Goal: Navigation & Orientation: Find specific page/section

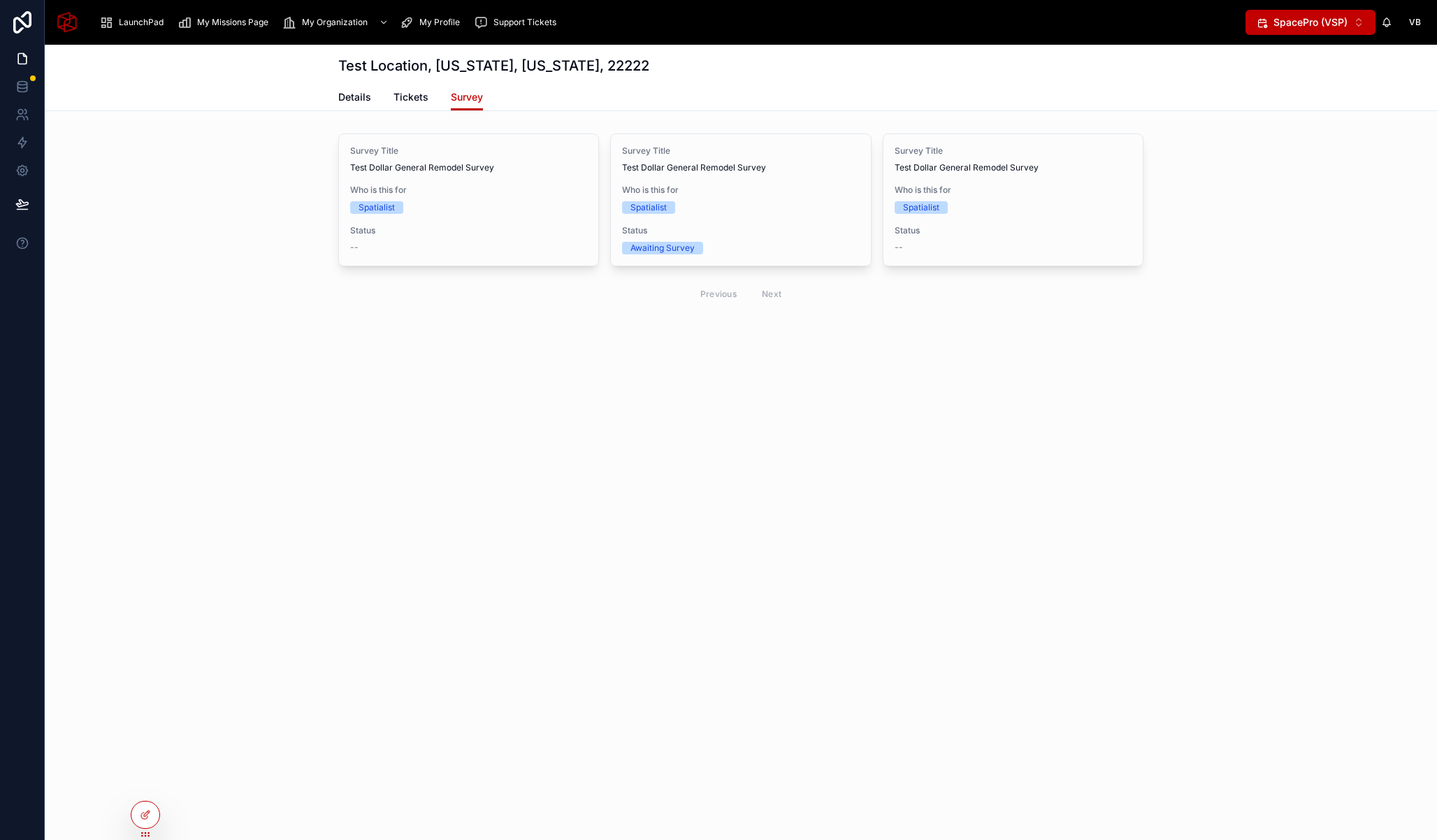
click at [149, 22] on span "LaunchPad" at bounding box center [141, 22] width 45 height 12
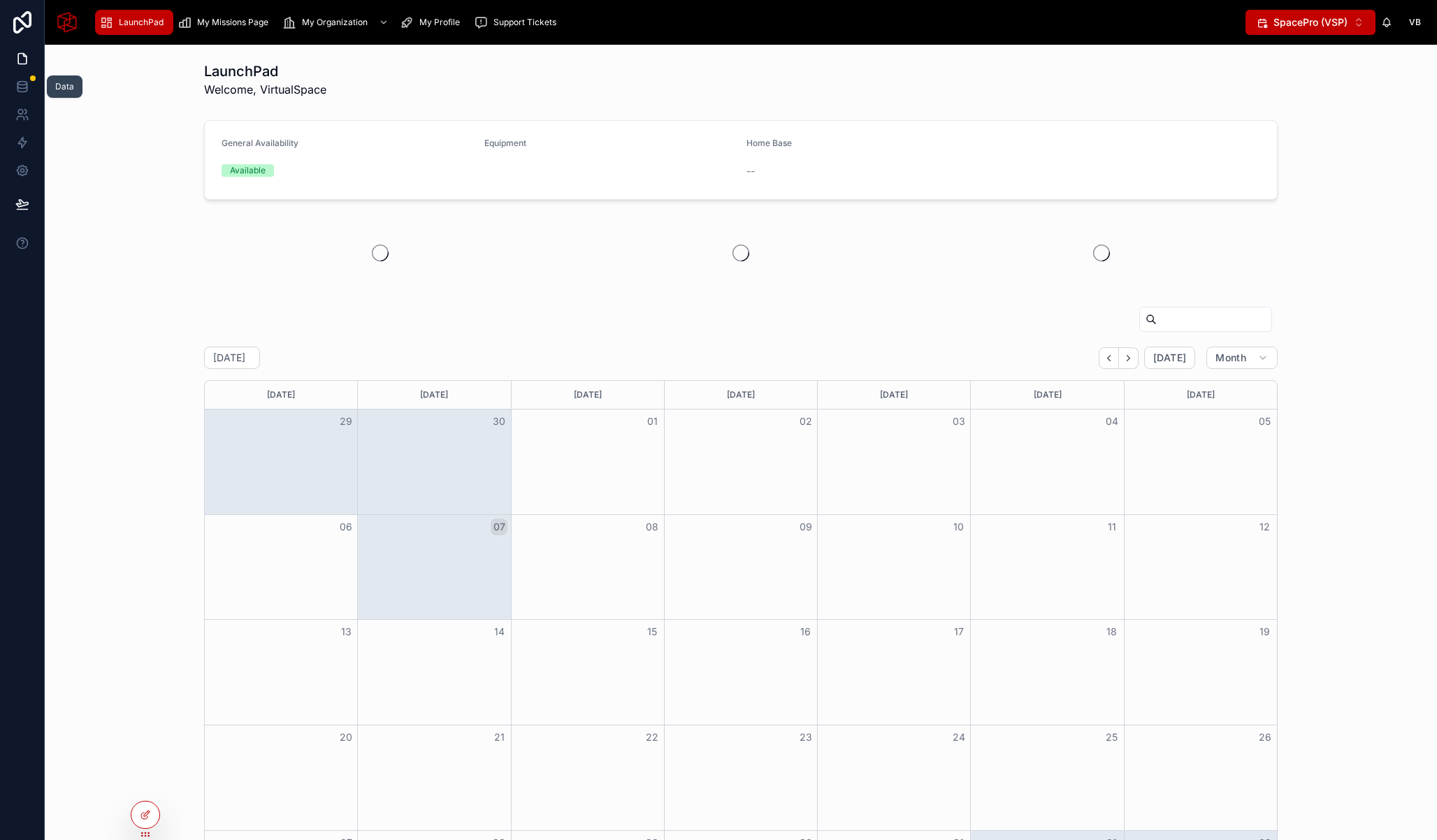
click at [23, 84] on icon at bounding box center [22, 86] width 14 height 14
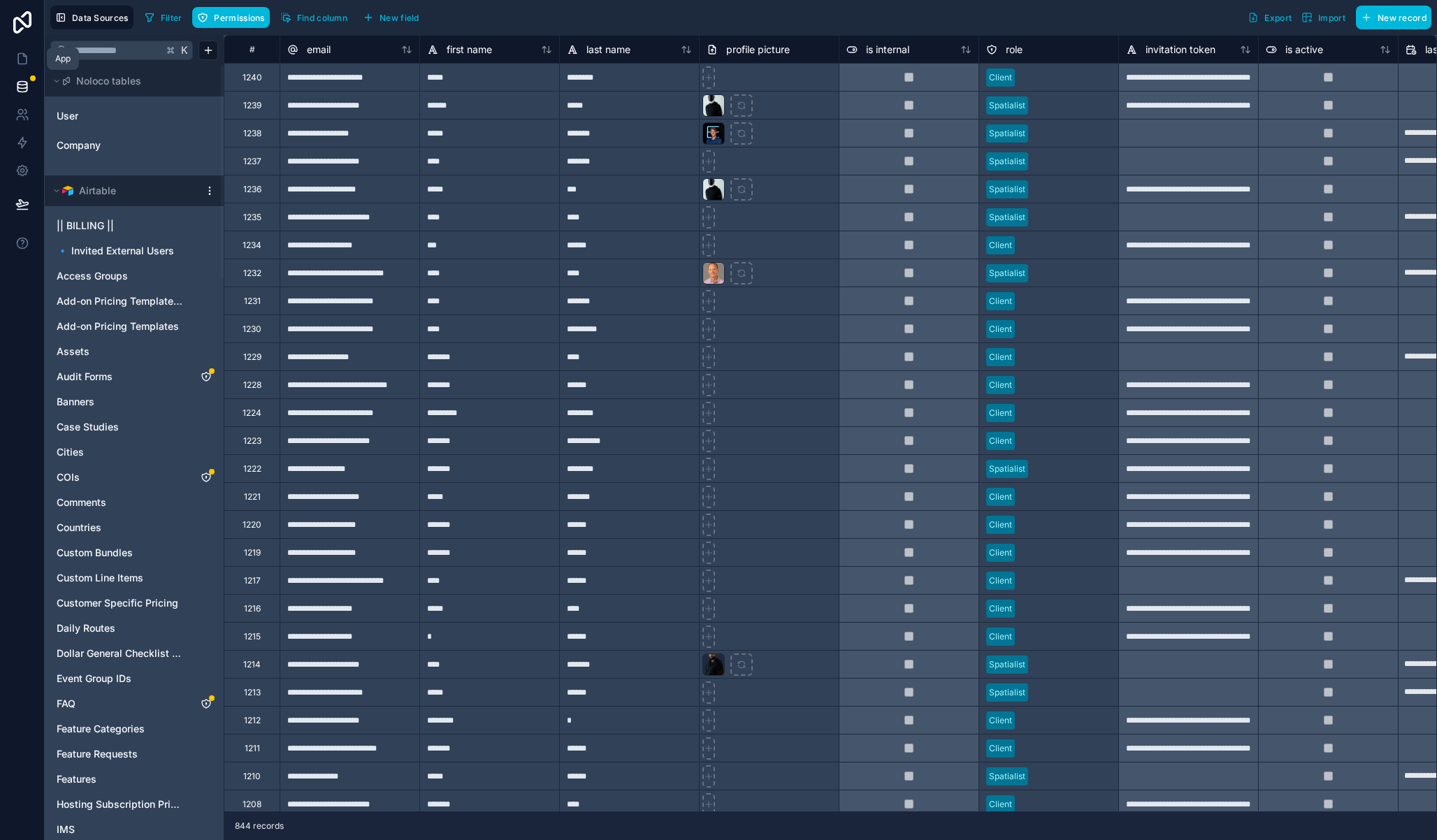
click at [22, 57] on icon at bounding box center [22, 59] width 14 height 14
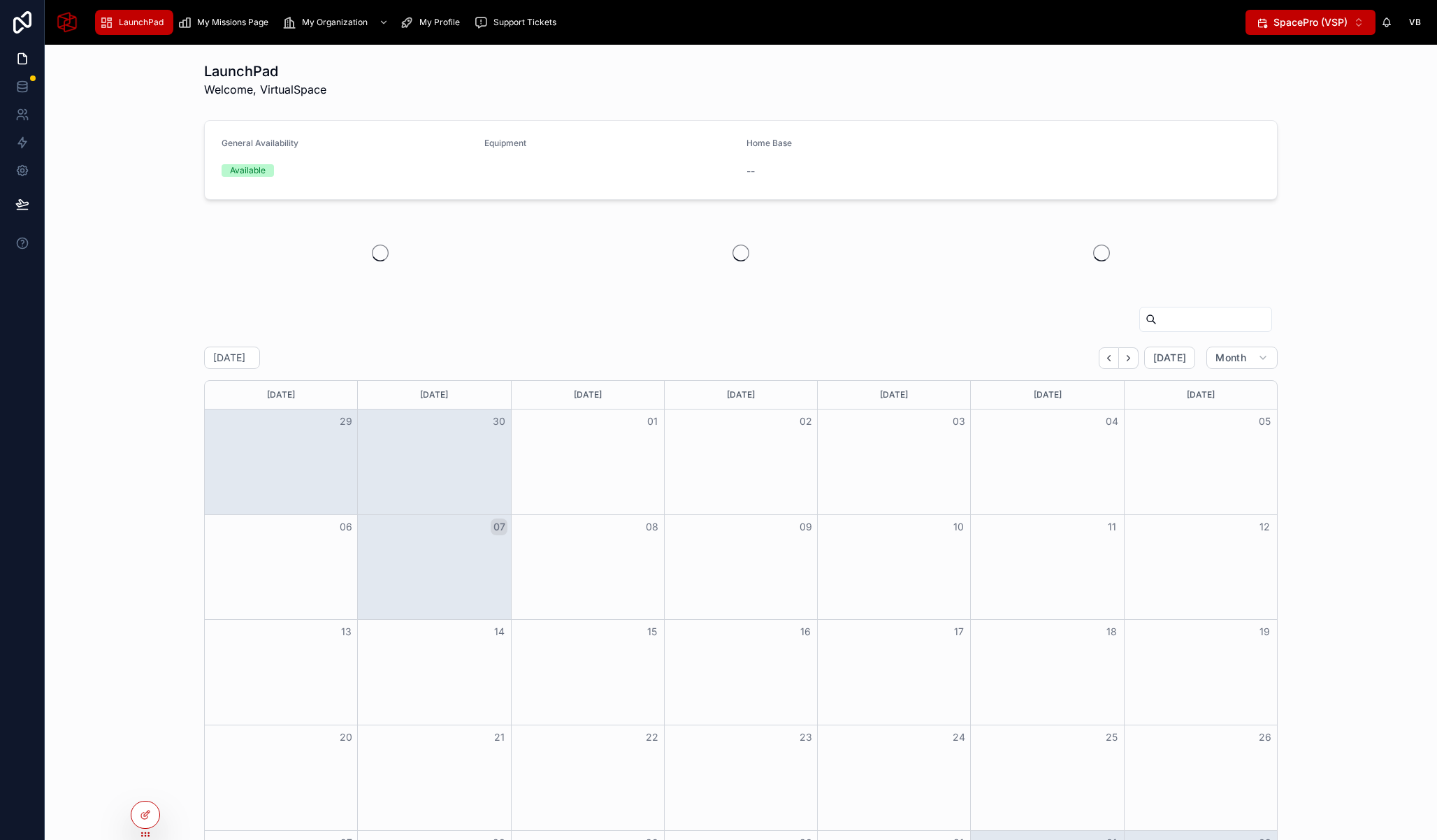
click at [1337, 202] on div "General Availability Available Equipment Home Base --" at bounding box center [740, 159] width 1370 height 91
